Goal: Book appointment/travel/reservation

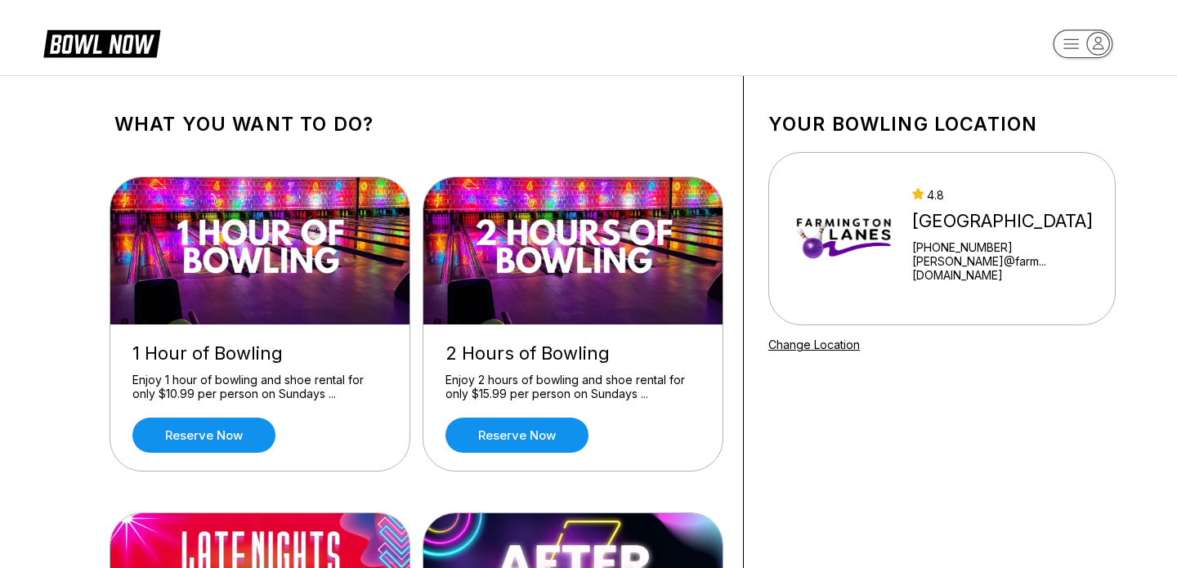
click at [82, 38] on icon at bounding box center [114, 44] width 79 height 19
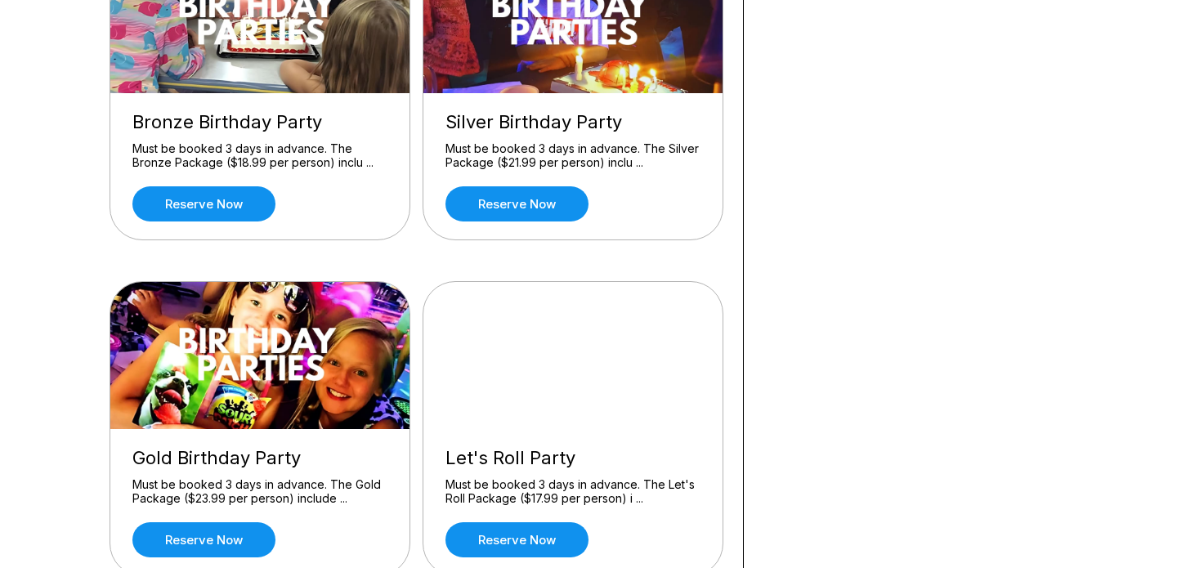
scroll to position [1214, 0]
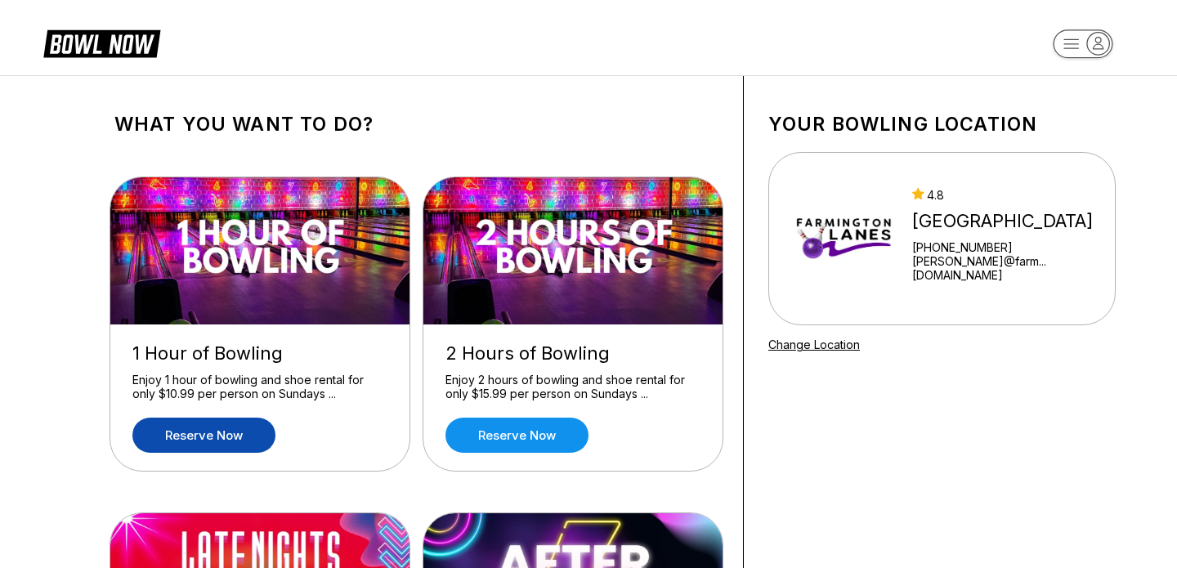
click at [199, 429] on link "Reserve now" at bounding box center [203, 435] width 143 height 35
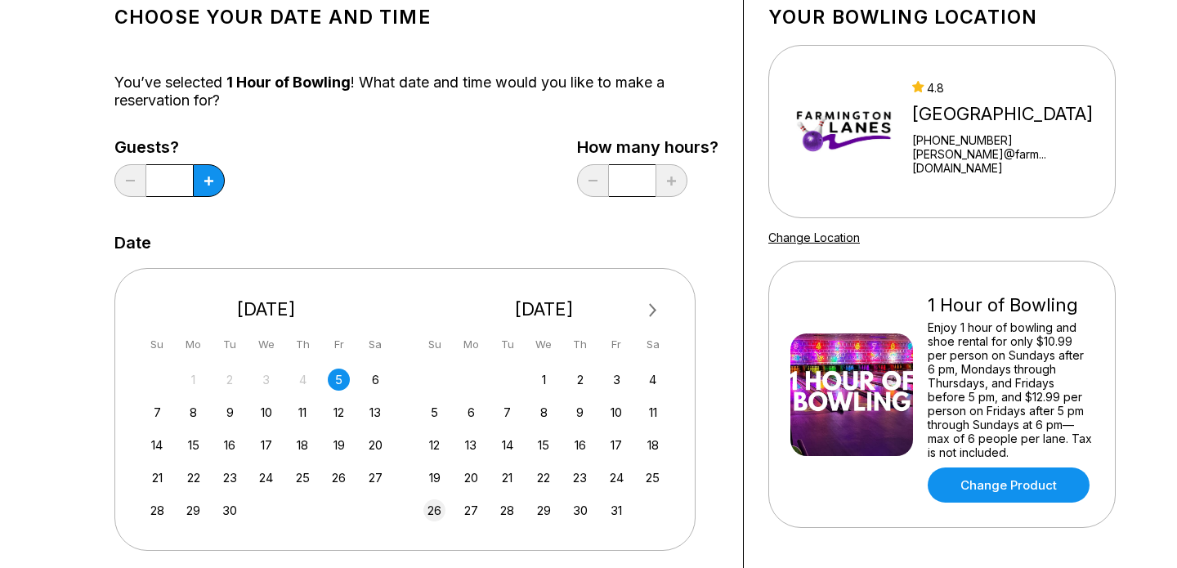
scroll to position [110, 0]
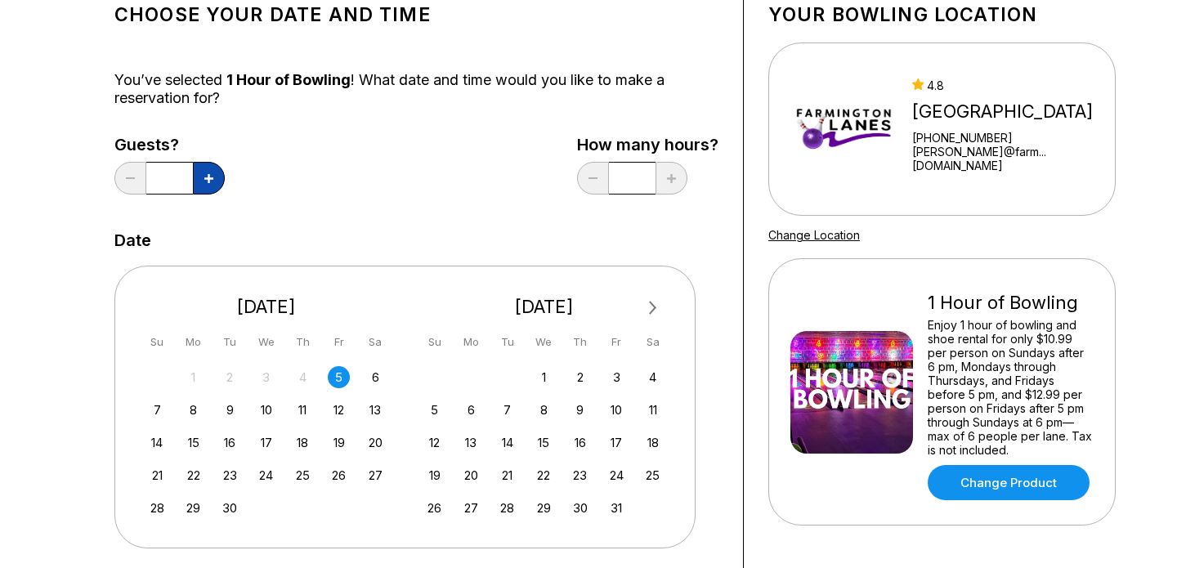
click at [206, 173] on button at bounding box center [209, 178] width 32 height 33
type input "*"
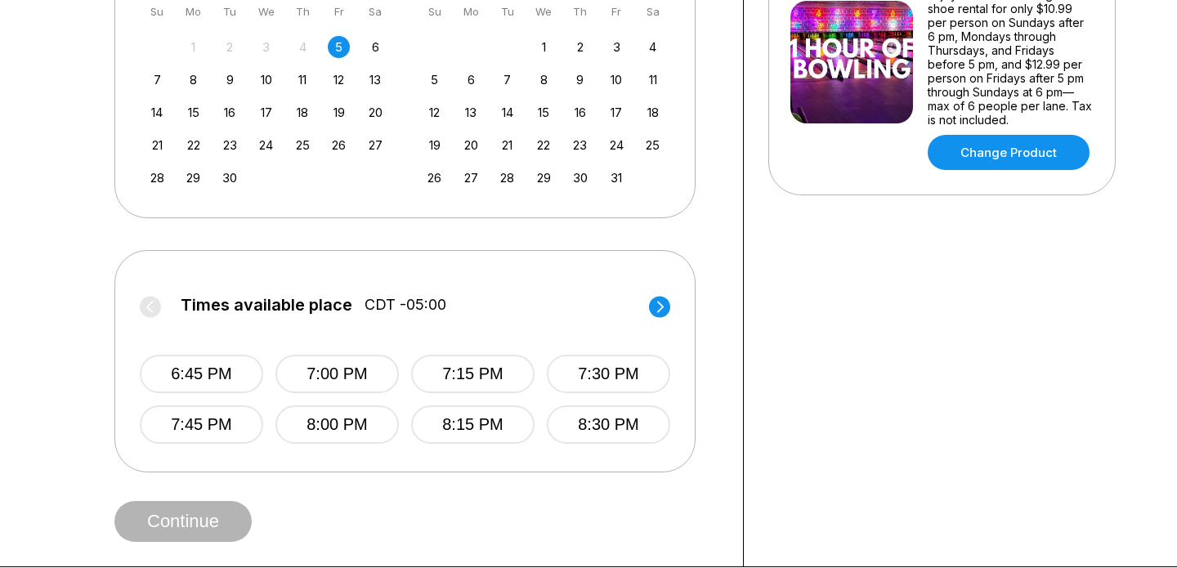
scroll to position [443, 0]
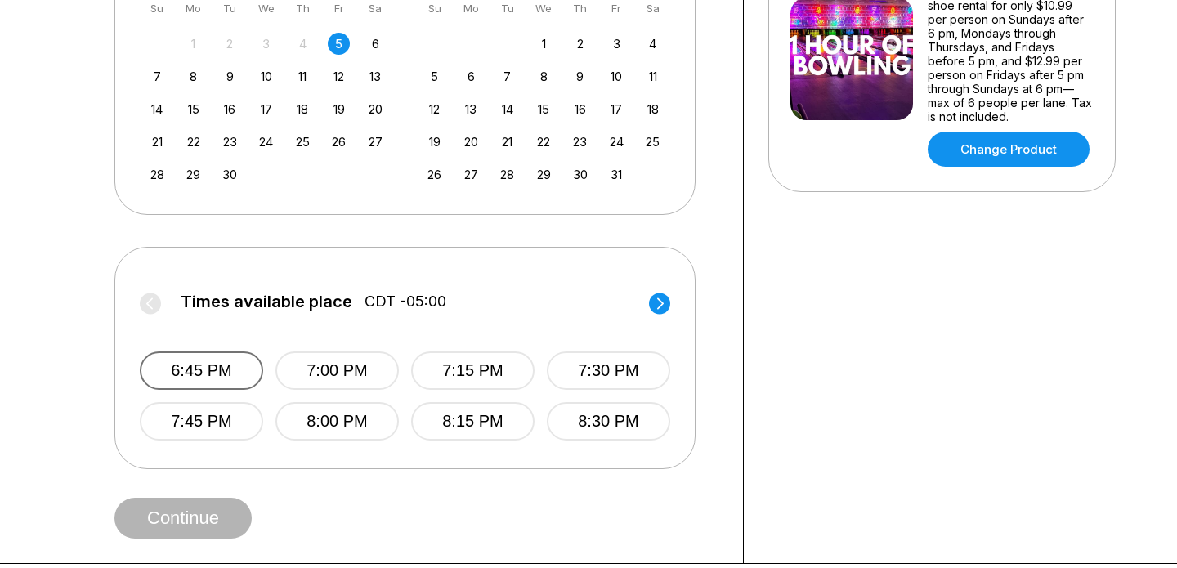
click at [208, 374] on button "6:45 PM" at bounding box center [201, 370] width 123 height 38
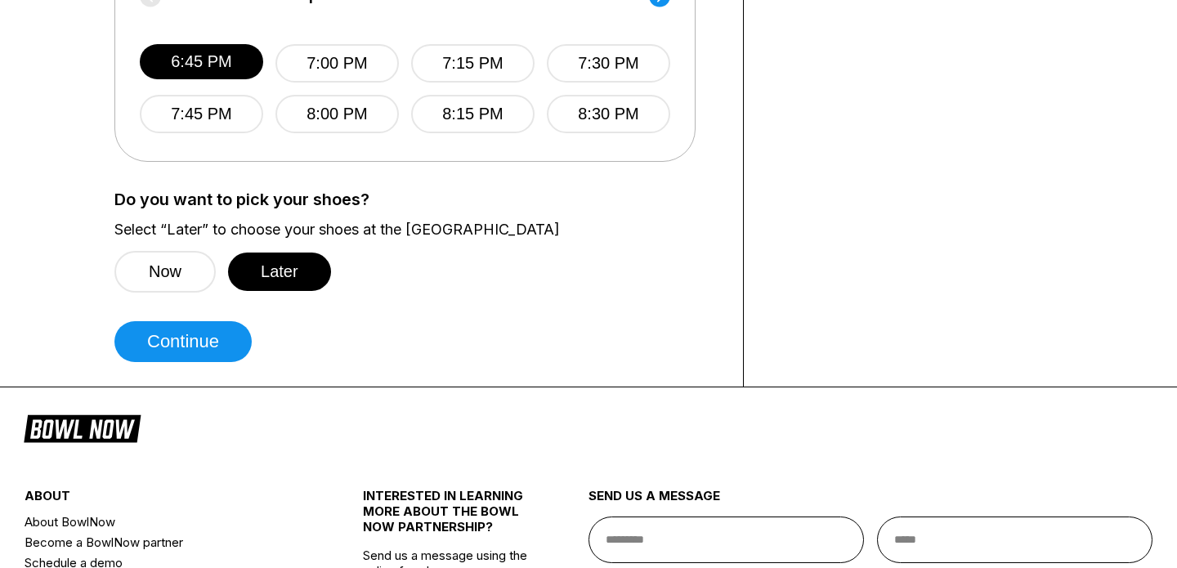
scroll to position [837, 0]
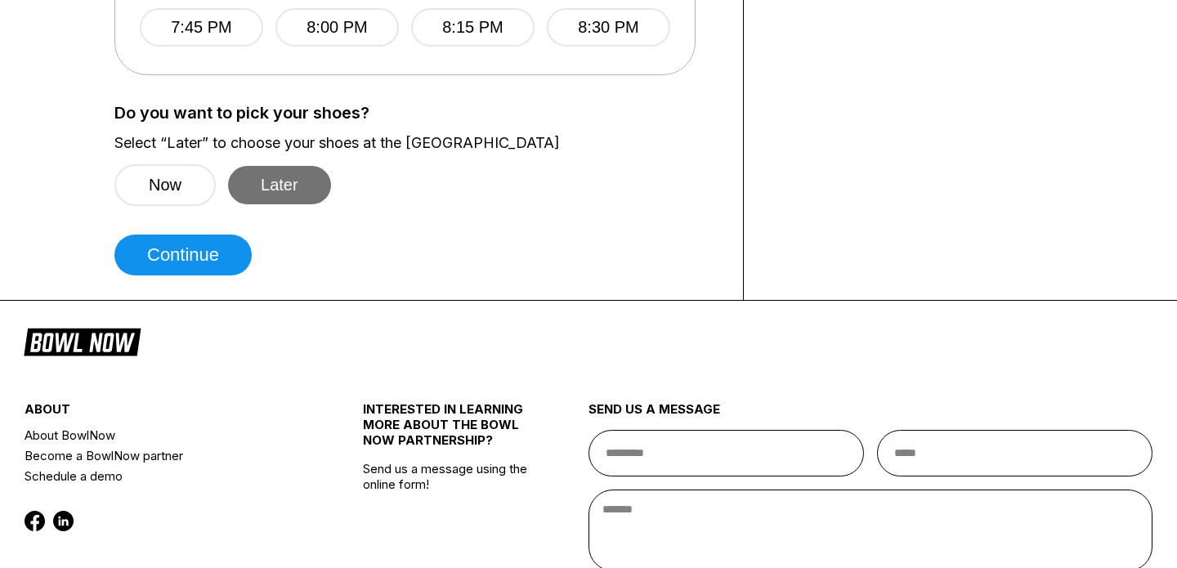
click at [286, 186] on button "Later" at bounding box center [279, 185] width 103 height 38
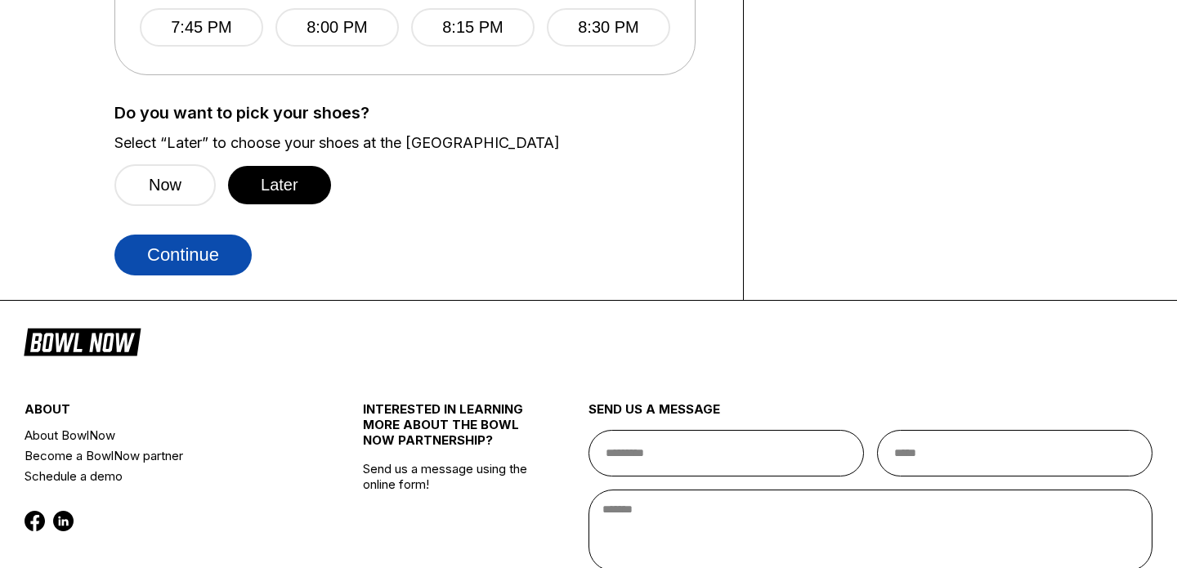
click at [195, 264] on button "Continue" at bounding box center [182, 255] width 137 height 41
